Goal: Task Accomplishment & Management: Use online tool/utility

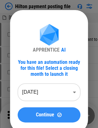
click at [43, 118] on span "Continue" at bounding box center [45, 115] width 18 height 5
click at [29, 109] on button "Continue" at bounding box center [49, 115] width 63 height 15
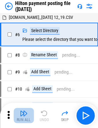
click at [29, 109] on button "Run All" at bounding box center [24, 115] width 20 height 15
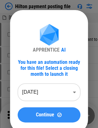
click at [42, 113] on span "Continue" at bounding box center [45, 115] width 18 height 5
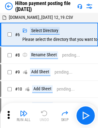
click at [8, 114] on icon at bounding box center [9, 115] width 2 height 8
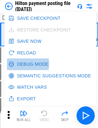
click at [21, 64] on button "Debug Mode" at bounding box center [29, 65] width 44 height 12
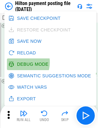
click at [20, 62] on button "Debug Mode" at bounding box center [29, 65] width 44 height 12
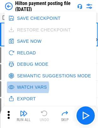
click at [23, 87] on button "Watch Vars" at bounding box center [28, 88] width 43 height 12
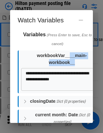
drag, startPoint x: 67, startPoint y: 56, endPoint x: 71, endPoint y: 65, distance: 9.5
click at [71, 65] on h6 "workbookVar____main-workbook__" at bounding box center [62, 59] width 66 height 14
copy h6 "__main-workbook__"
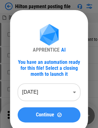
click at [39, 115] on span "Continue" at bounding box center [45, 115] width 18 height 5
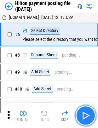
click at [79, 120] on button "button" at bounding box center [85, 116] width 20 height 20
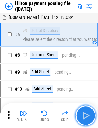
click at [86, 117] on img "button" at bounding box center [85, 116] width 10 height 10
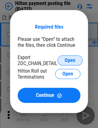
click at [71, 61] on span "Open" at bounding box center [70, 60] width 11 height 5
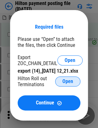
click at [62, 84] on button "Open" at bounding box center [67, 82] width 25 height 10
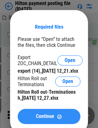
click at [39, 119] on button "Continue" at bounding box center [49, 116] width 63 height 15
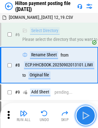
click at [84, 115] on img "button" at bounding box center [85, 116] width 10 height 10
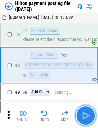
click at [84, 115] on img "button" at bounding box center [85, 116] width 10 height 10
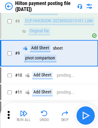
scroll to position [44, 0]
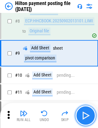
click at [84, 115] on img "button" at bounding box center [85, 116] width 10 height 10
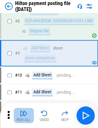
click at [22, 116] on img "button" at bounding box center [24, 114] width 8 height 8
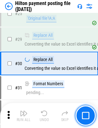
scroll to position [292, 0]
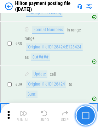
click at [91, 116] on button "button" at bounding box center [85, 116] width 20 height 20
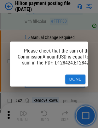
scroll to position [578, 0]
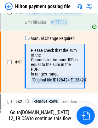
scroll to position [578, 0]
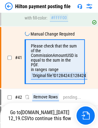
scroll to position [578, 0]
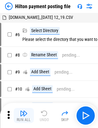
click at [22, 112] on img "button" at bounding box center [24, 114] width 8 height 8
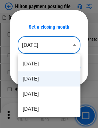
click at [53, 45] on body "Hilton payment posting file ECP.HHCBOOK.20250902013101.LIMITED_09-09-2025 12_19…" at bounding box center [49, 64] width 98 height 128
